Goal: Use online tool/utility: Utilize a website feature to perform a specific function

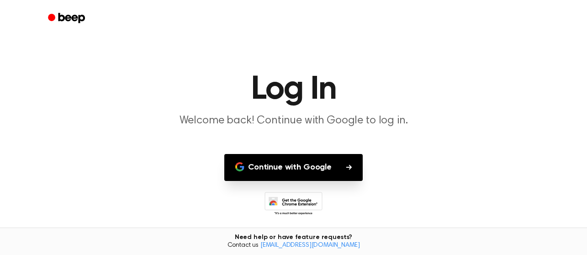
click at [310, 168] on button "Continue with Google" at bounding box center [293, 167] width 138 height 27
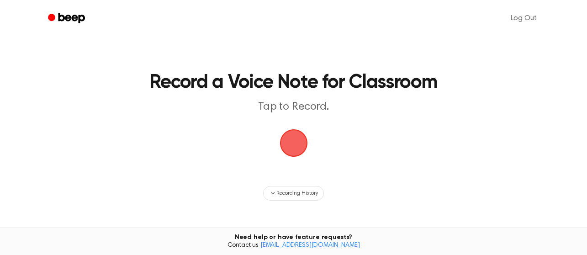
click at [302, 141] on span "button" at bounding box center [293, 143] width 34 height 34
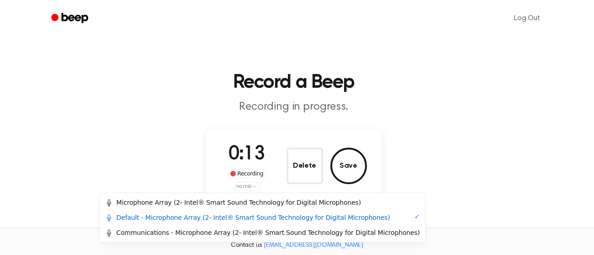
click at [253, 184] on html "Log Out Record a Beep Recording in progress. 0:13 Recording no mic Delete Save …" at bounding box center [297, 181] width 594 height 362
click at [243, 201] on div "Microphone Array (2- Intel® Smart Sound Technology for Digital Microphones)" at bounding box center [233, 203] width 255 height 10
